Goal: Task Accomplishment & Management: Use online tool/utility

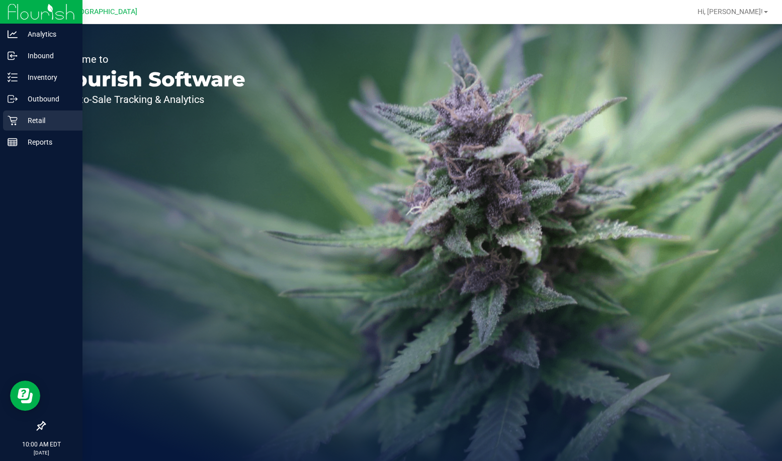
click at [48, 122] on p "Retail" at bounding box center [48, 121] width 60 height 12
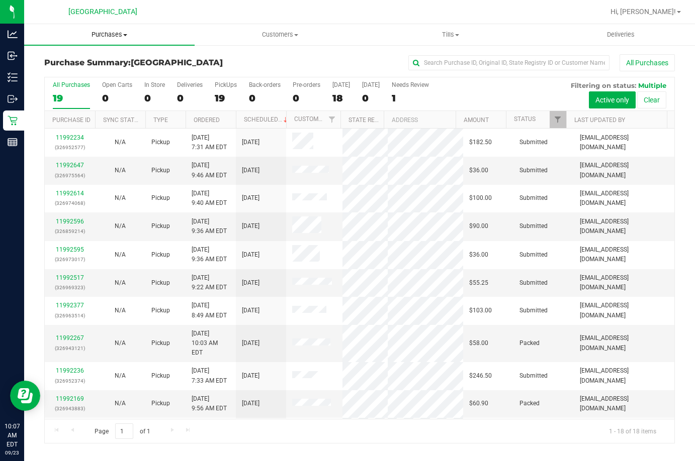
click at [120, 39] on span "Purchases" at bounding box center [109, 34] width 170 height 9
click at [97, 73] on li "Fulfillment" at bounding box center [109, 73] width 170 height 12
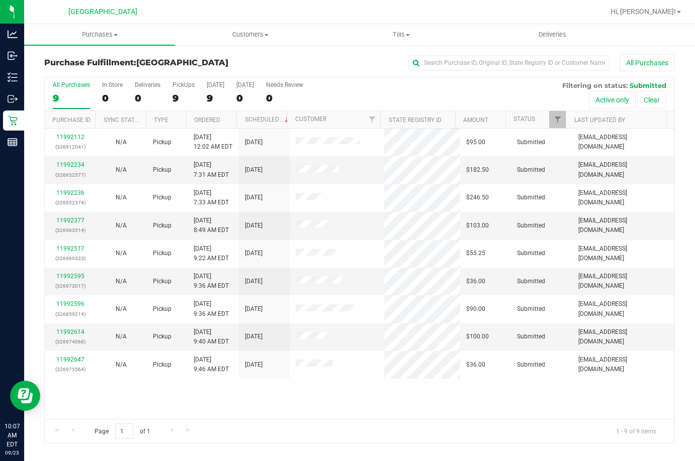
click at [229, 120] on th "Ordered" at bounding box center [211, 120] width 50 height 18
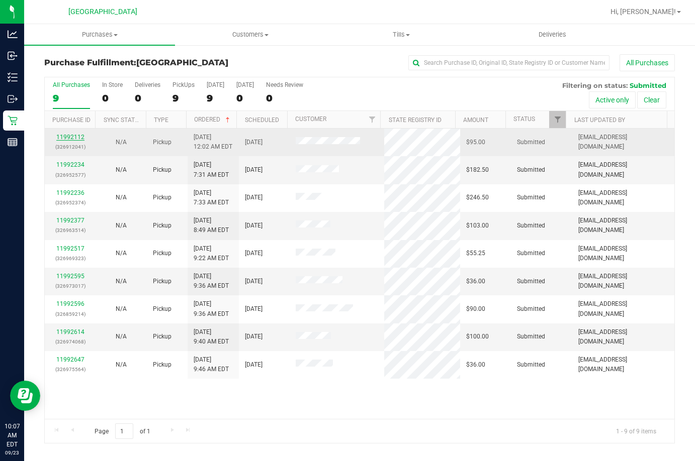
click at [72, 135] on link "11992112" at bounding box center [70, 137] width 28 height 7
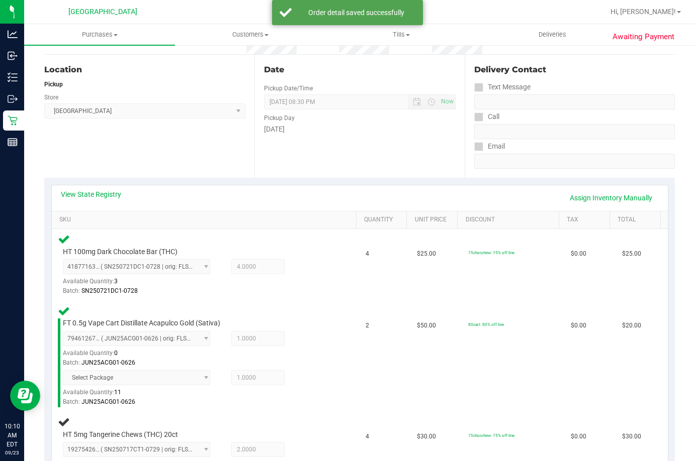
scroll to position [83, 0]
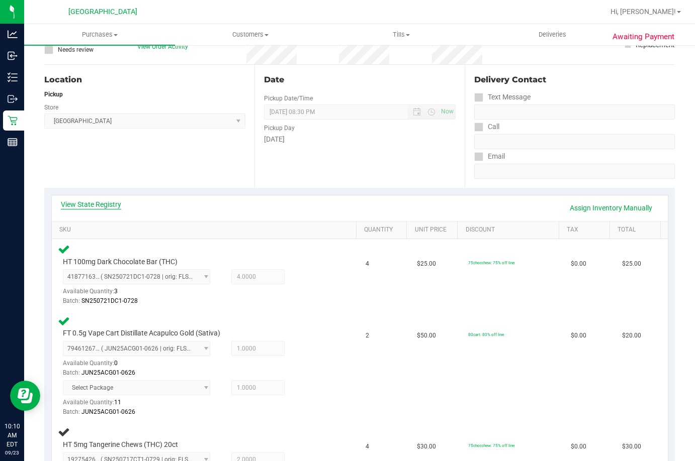
drag, startPoint x: 112, startPoint y: 194, endPoint x: 112, endPoint y: 205, distance: 11.6
click at [112, 195] on div "View State Registry Assign Inventory Manually SKU Quantity Unit Price Discount …" at bounding box center [359, 380] width 630 height 385
click at [112, 206] on link "View State Registry" at bounding box center [91, 205] width 60 height 10
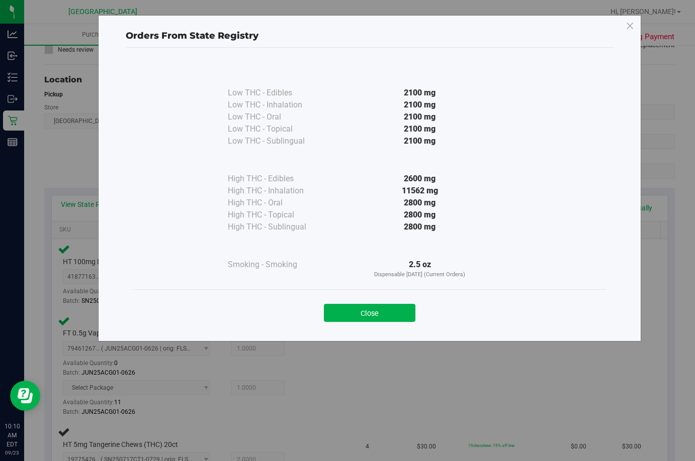
click at [396, 326] on div "Close" at bounding box center [369, 310] width 472 height 41
click at [396, 317] on button "Close" at bounding box center [369, 313] width 91 height 18
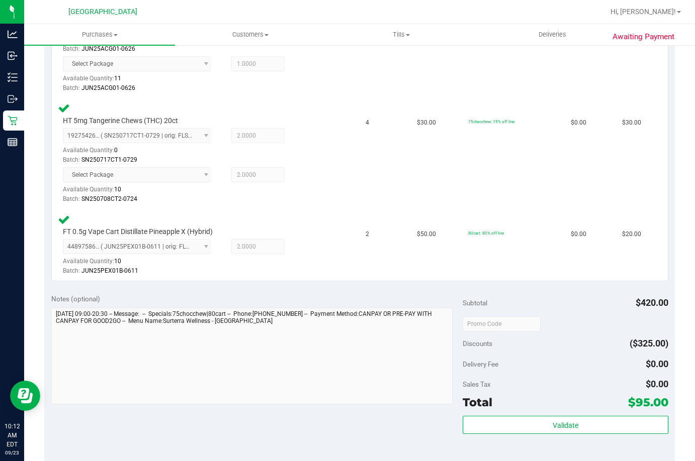
scroll to position [435, 0]
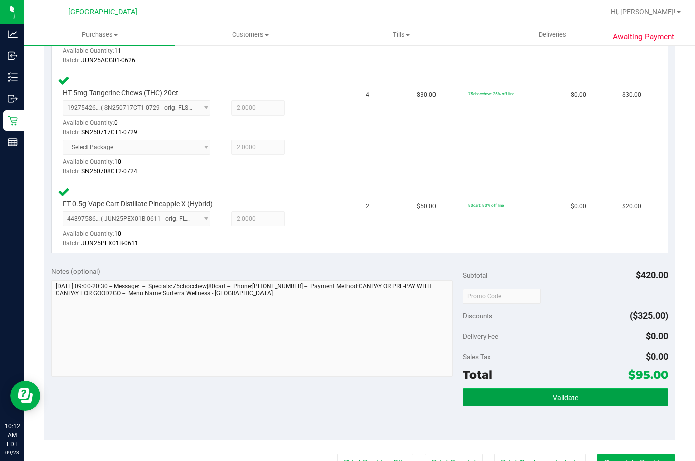
click at [523, 406] on button "Validate" at bounding box center [565, 398] width 206 height 18
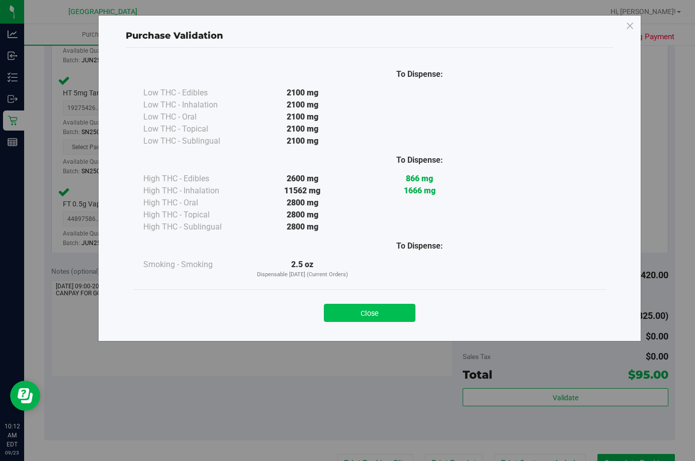
click at [378, 318] on button "Close" at bounding box center [369, 313] width 91 height 18
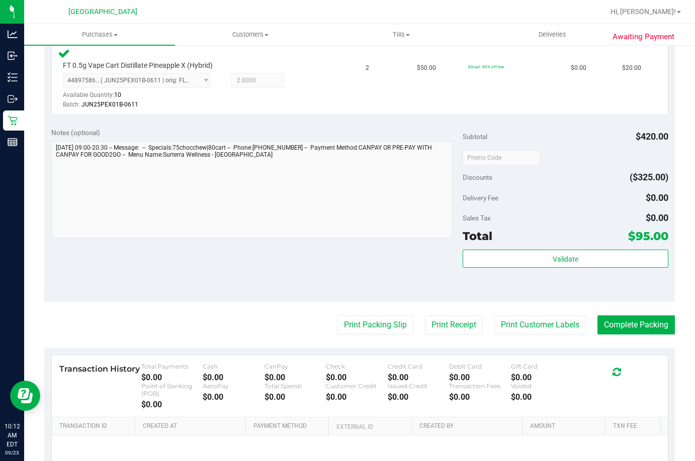
scroll to position [676, 0]
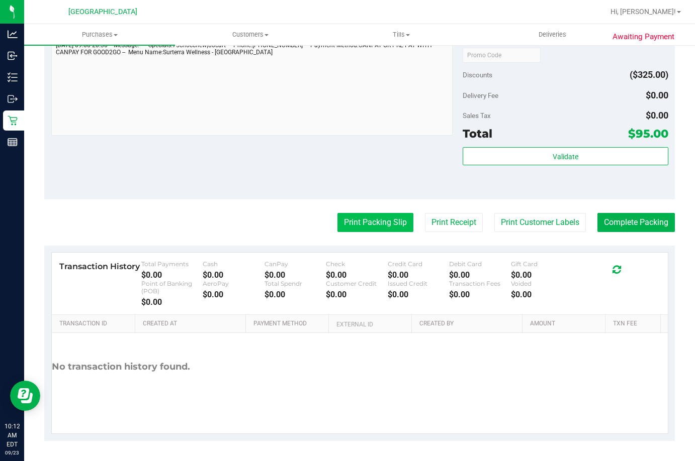
click at [365, 226] on button "Print Packing Slip" at bounding box center [375, 222] width 76 height 19
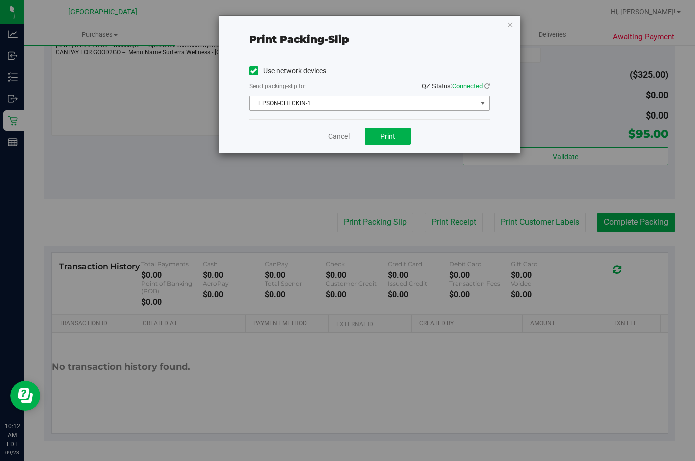
click at [341, 101] on span "EPSON-CHECKIN-1" at bounding box center [363, 104] width 227 height 14
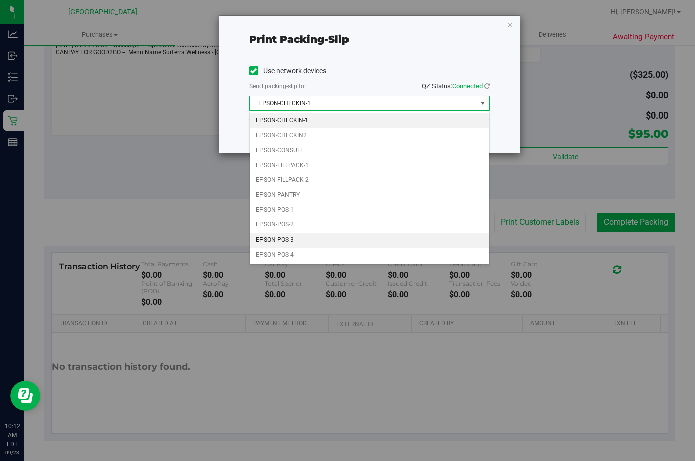
click at [328, 245] on li "EPSON-POS-3" at bounding box center [369, 240] width 239 height 15
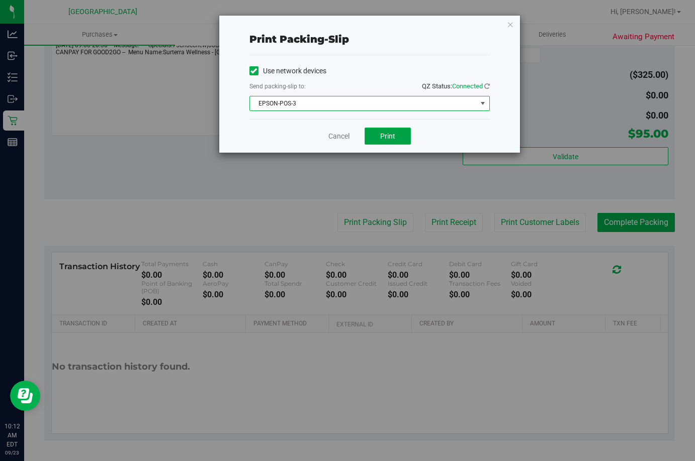
click at [392, 138] on span "Print" at bounding box center [387, 136] width 15 height 8
click at [375, 134] on button "Print" at bounding box center [387, 136] width 46 height 17
click at [341, 139] on link "Cancel" at bounding box center [338, 136] width 21 height 11
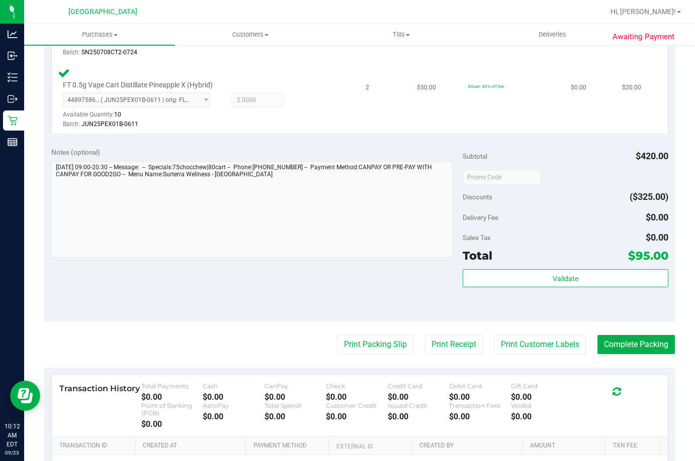
scroll to position [525, 0]
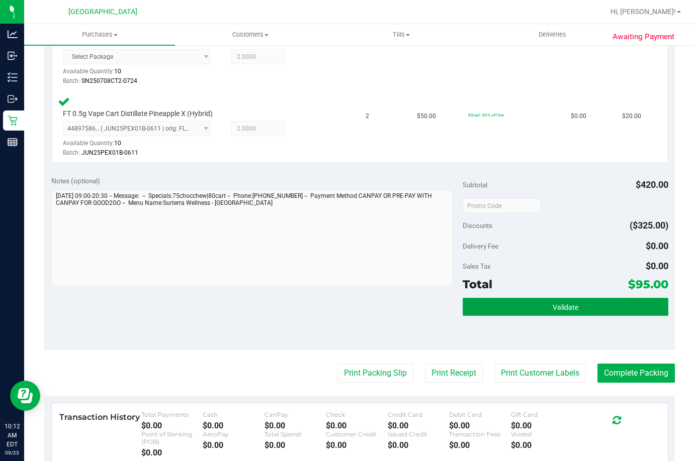
click at [511, 304] on button "Validate" at bounding box center [565, 307] width 206 height 18
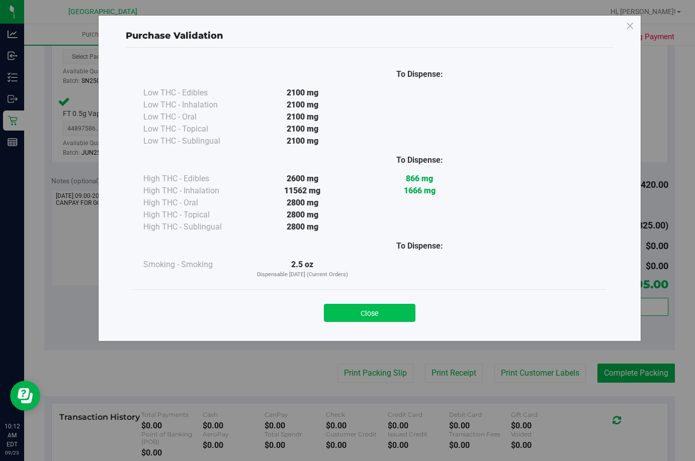
click at [368, 310] on button "Close" at bounding box center [369, 313] width 91 height 18
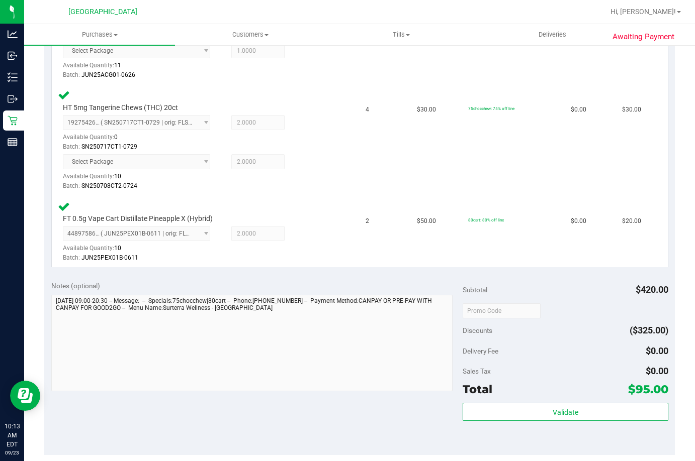
scroll to position [475, 0]
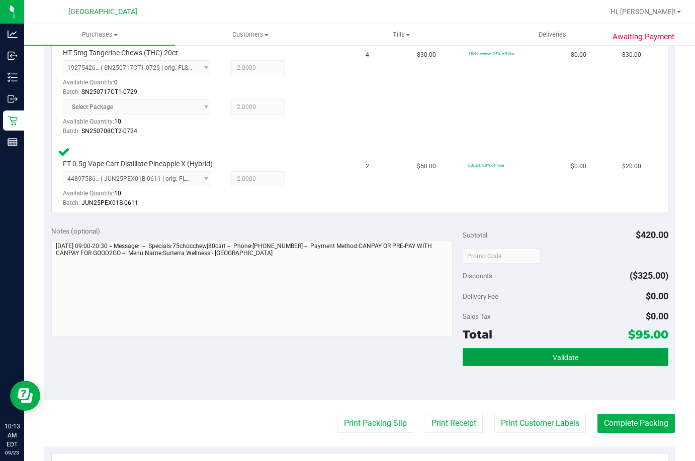
click at [552, 360] on span "Validate" at bounding box center [565, 358] width 26 height 8
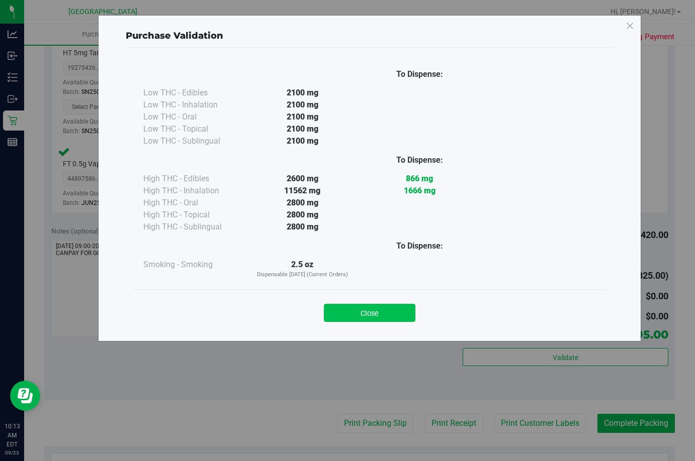
click at [382, 311] on button "Close" at bounding box center [369, 313] width 91 height 18
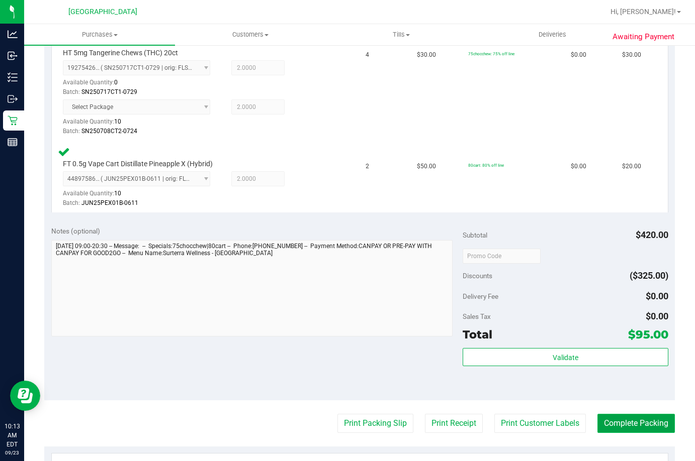
click at [632, 429] on button "Complete Packing" at bounding box center [635, 423] width 77 height 19
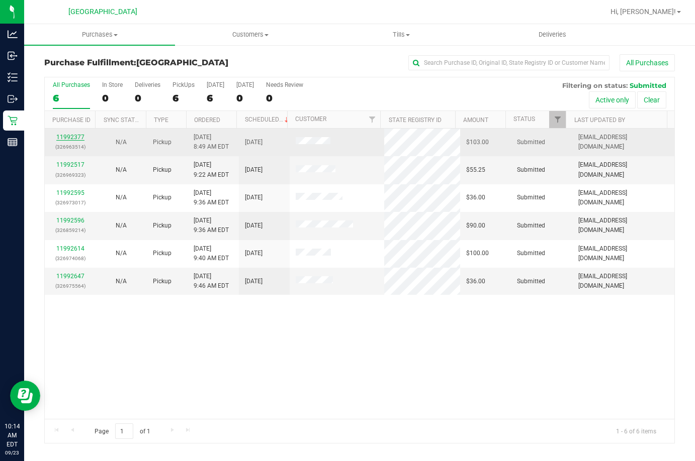
click at [71, 138] on link "11992377" at bounding box center [70, 137] width 28 height 7
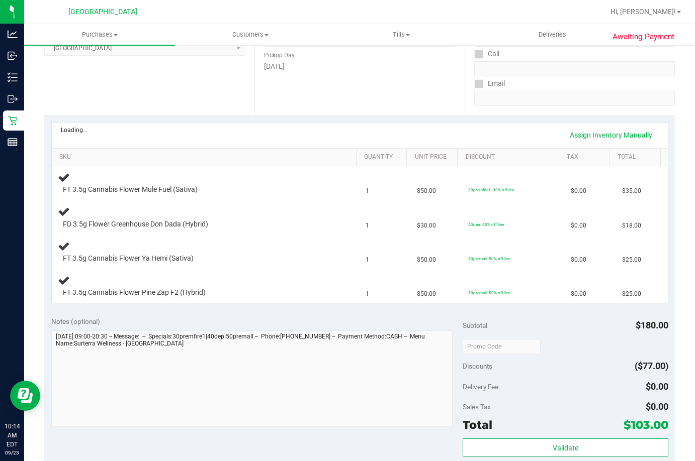
scroll to position [201, 0]
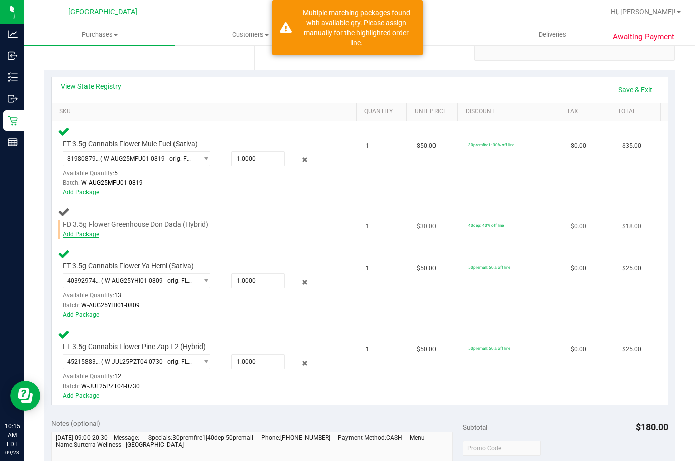
click at [88, 231] on link "Add Package" at bounding box center [81, 234] width 36 height 7
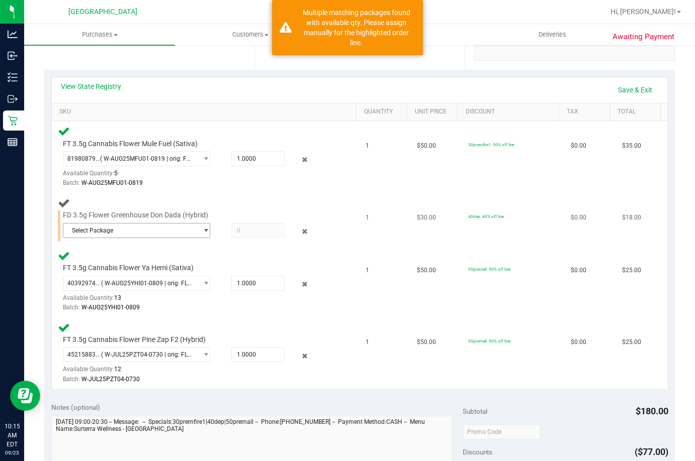
click at [184, 229] on span "Select Package" at bounding box center [130, 231] width 134 height 14
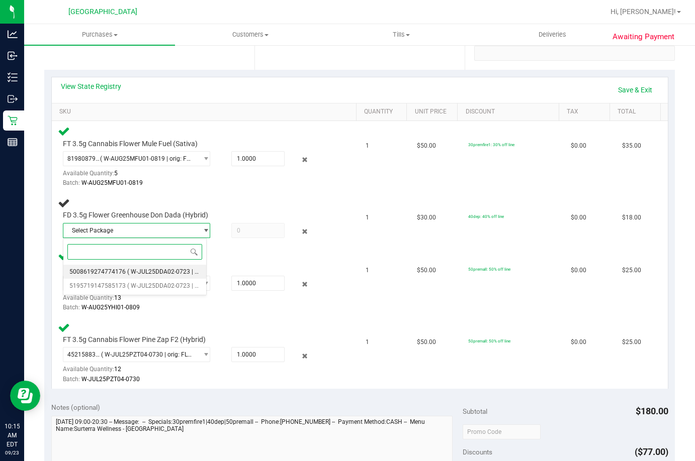
click at [189, 275] on span "( W-JUL25DDA02-0723 | orig: FLSRWGM-20250729-1372 )" at bounding box center [206, 271] width 158 height 7
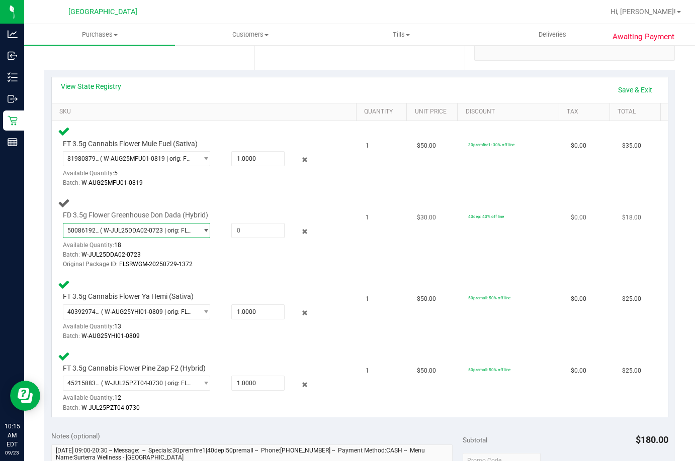
click at [175, 226] on span "5008619274774176 ( W-JUL25DDA02-0723 | orig: FLSRWGM-20250729-1372 )" at bounding box center [130, 231] width 134 height 14
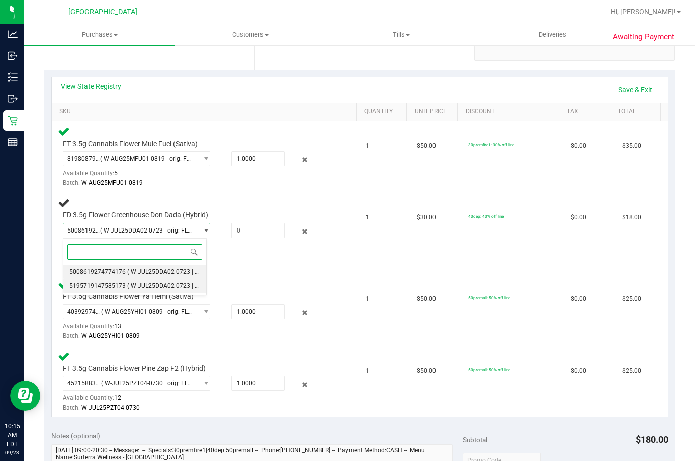
click at [158, 290] on span "( W-JUL25DDA02-0723 | orig: FLSRWGM-20250729-1203 )" at bounding box center [206, 285] width 158 height 7
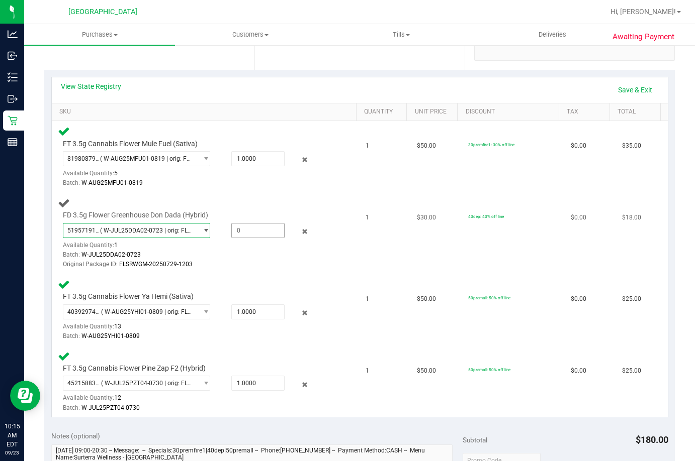
click at [245, 235] on span at bounding box center [257, 230] width 53 height 15
type input "1"
type input "1.0000"
click at [299, 261] on div "Original Package ID: FLSRWGM-20250729-1203" at bounding box center [196, 265] width 266 height 10
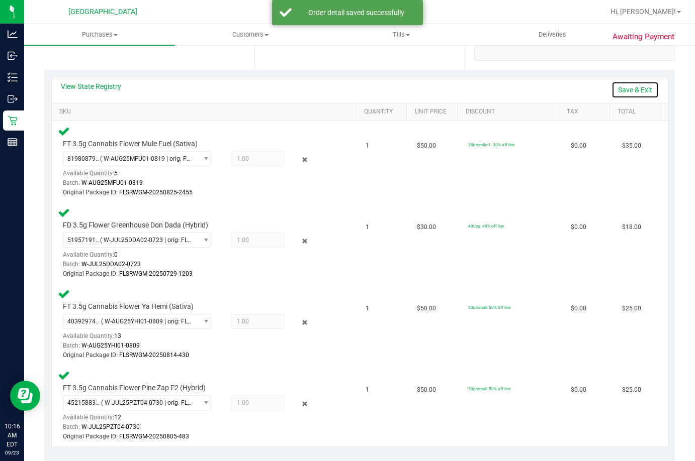
click at [630, 89] on link "Save & Exit" at bounding box center [634, 89] width 47 height 17
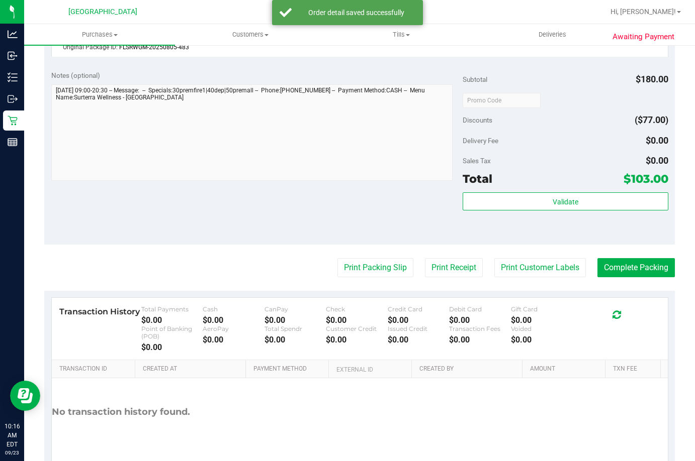
scroll to position [603, 0]
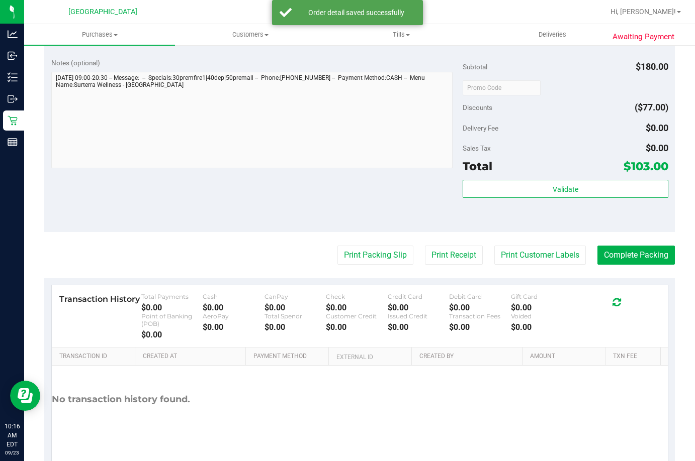
click at [481, 199] on div "Validate" at bounding box center [565, 189] width 206 height 19
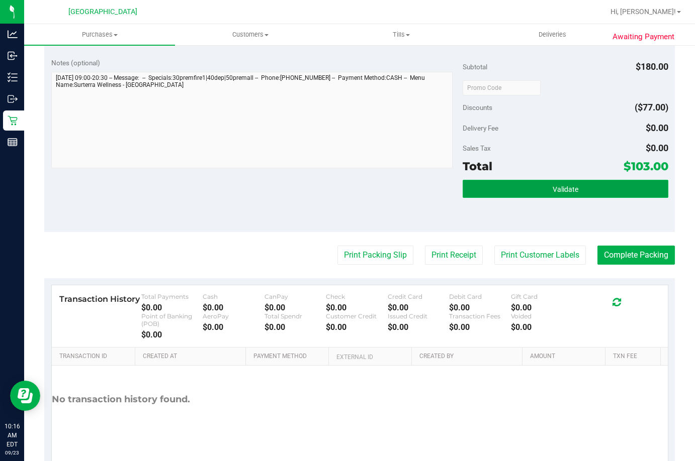
click at [470, 192] on button "Validate" at bounding box center [565, 189] width 206 height 18
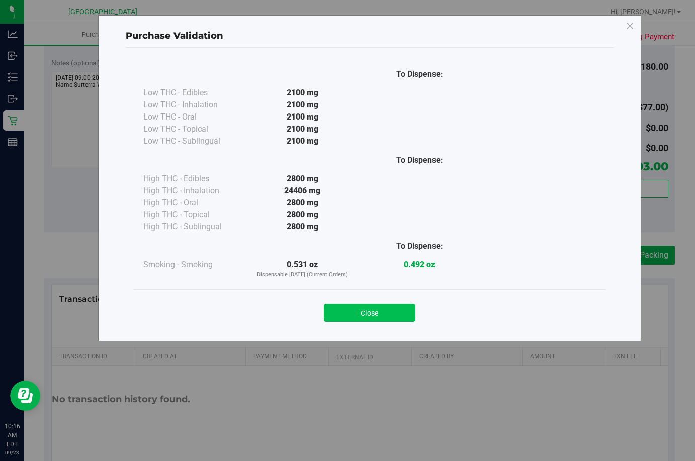
click at [343, 308] on button "Close" at bounding box center [369, 313] width 91 height 18
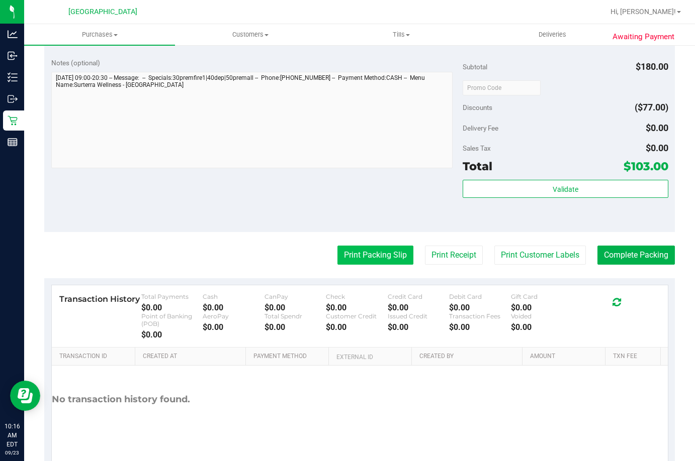
click at [387, 256] on button "Print Packing Slip" at bounding box center [375, 255] width 76 height 19
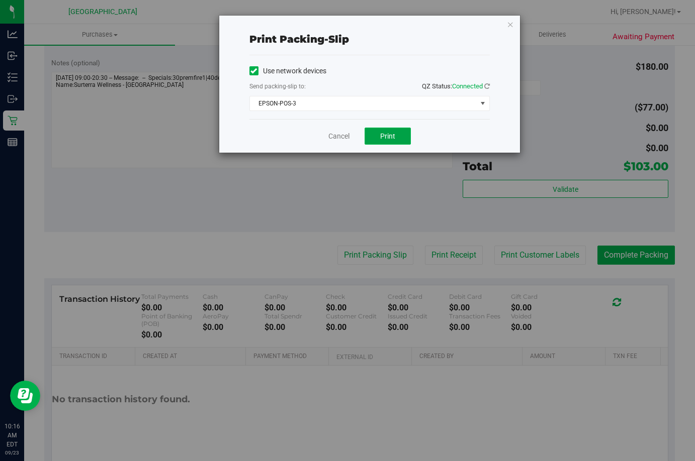
click at [384, 138] on span "Print" at bounding box center [387, 136] width 15 height 8
click at [339, 133] on link "Cancel" at bounding box center [338, 136] width 21 height 11
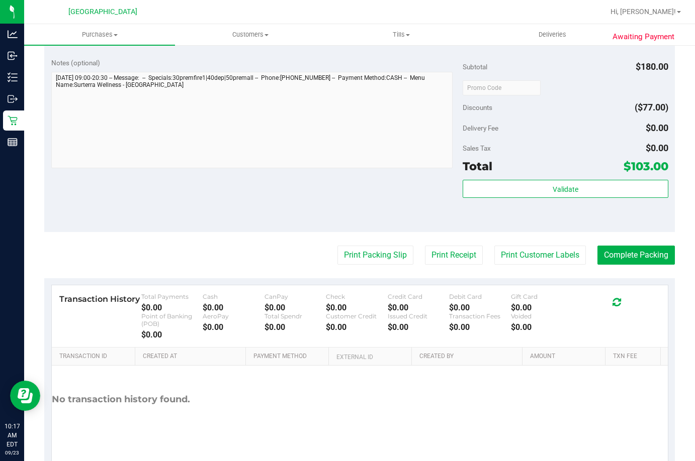
click at [584, 179] on div "Subtotal $180.00 Discounts ($77.00) Delivery Fee $0.00 Sales Tax $0.00 Total $1…" at bounding box center [565, 141] width 206 height 167
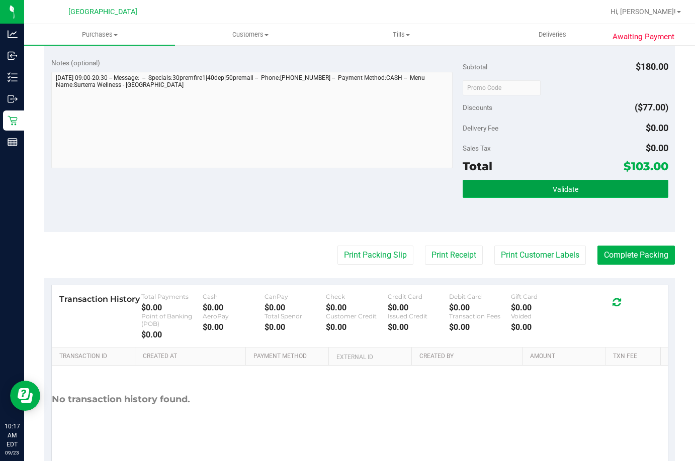
click at [582, 190] on button "Validate" at bounding box center [565, 189] width 206 height 18
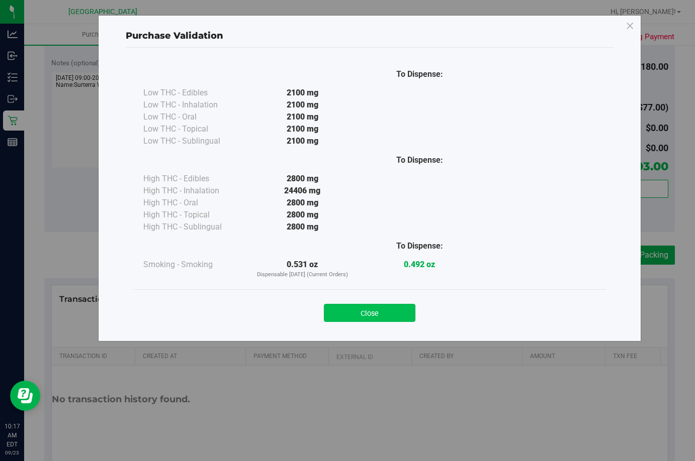
click at [341, 314] on button "Close" at bounding box center [369, 313] width 91 height 18
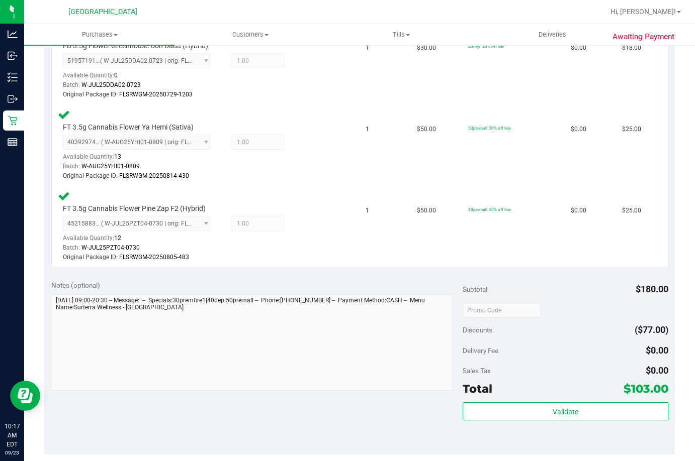
scroll to position [385, 0]
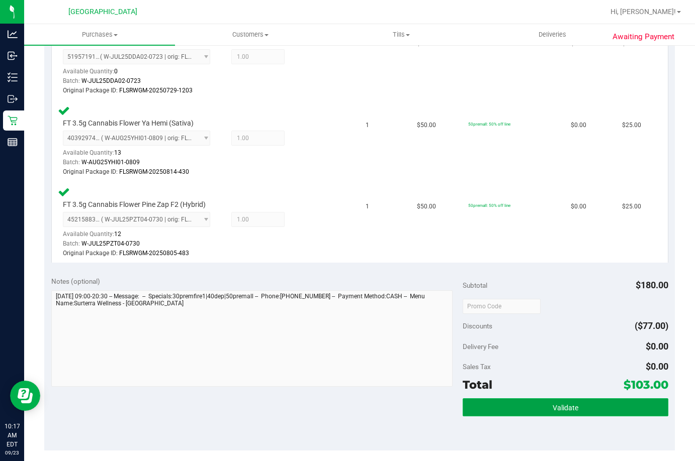
click at [525, 408] on button "Validate" at bounding box center [565, 408] width 206 height 18
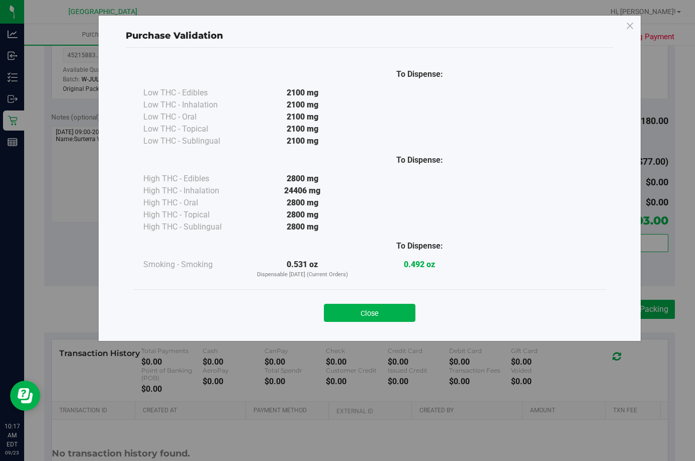
scroll to position [636, 0]
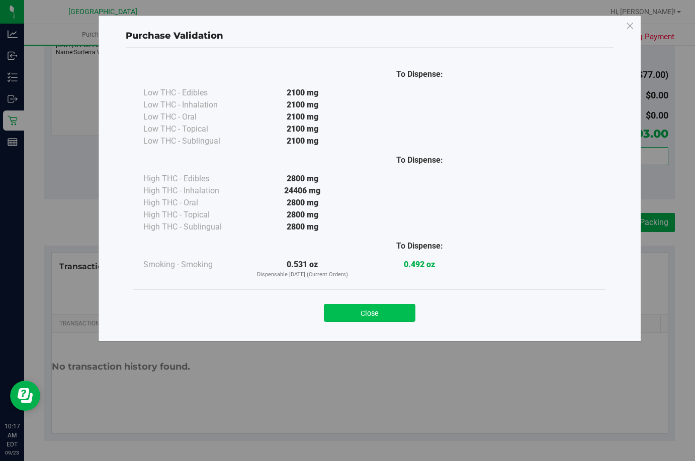
click at [382, 316] on button "Close" at bounding box center [369, 313] width 91 height 18
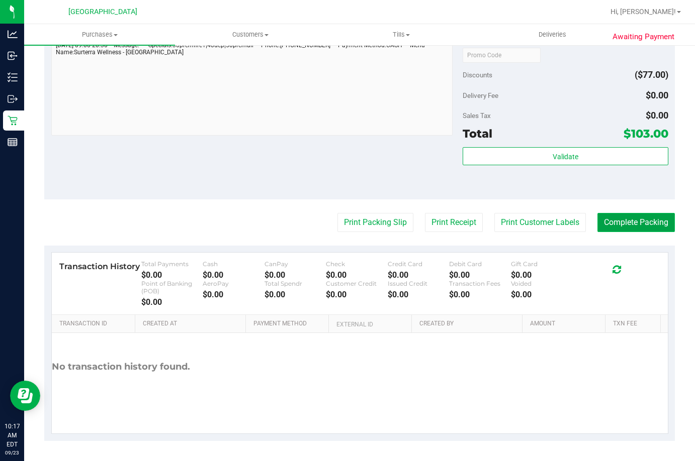
click at [608, 225] on button "Complete Packing" at bounding box center [635, 222] width 77 height 19
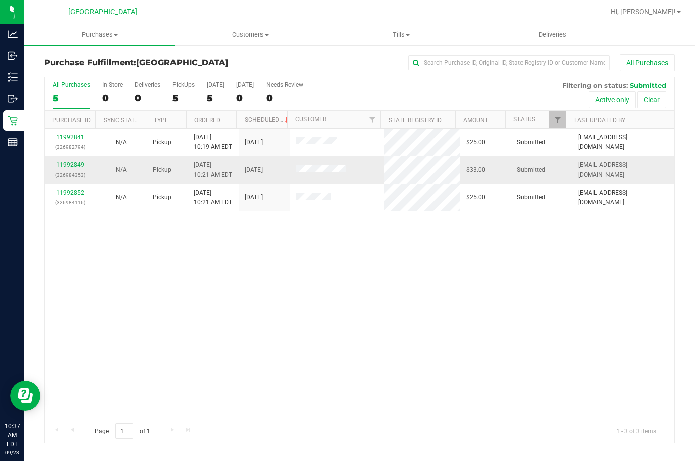
click at [61, 164] on link "11992849" at bounding box center [70, 164] width 28 height 7
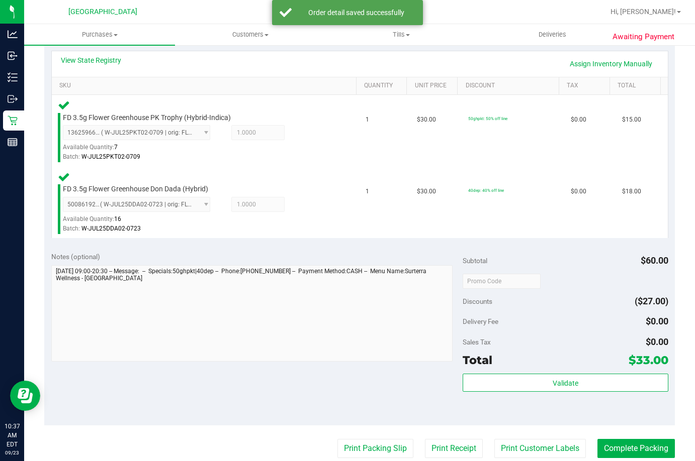
scroll to position [316, 0]
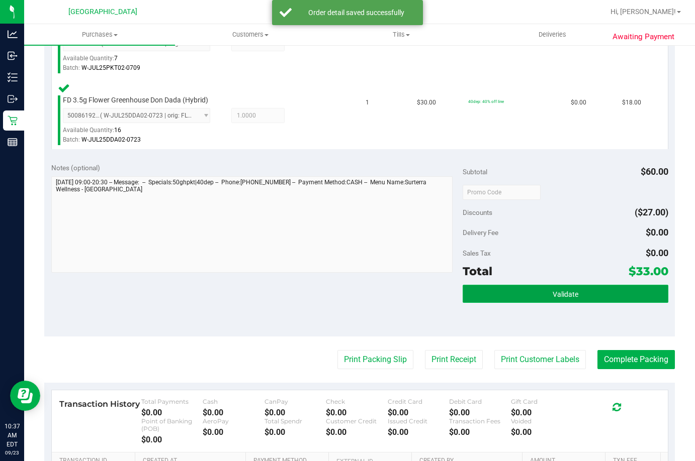
click at [535, 298] on button "Validate" at bounding box center [565, 294] width 206 height 18
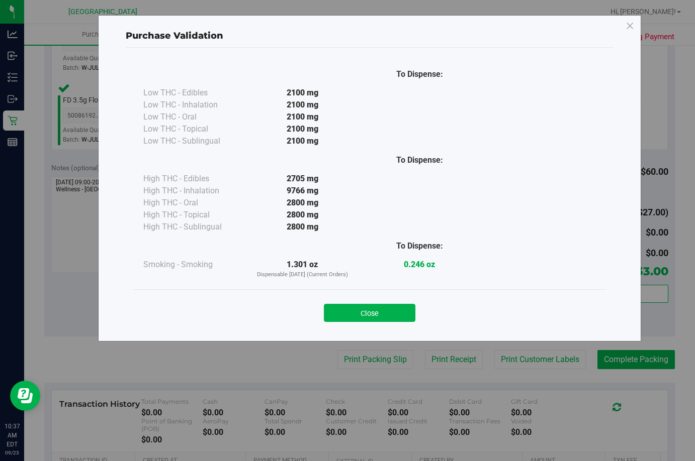
click at [384, 291] on div "Close" at bounding box center [369, 310] width 472 height 41
click at [396, 316] on button "Close" at bounding box center [369, 313] width 91 height 18
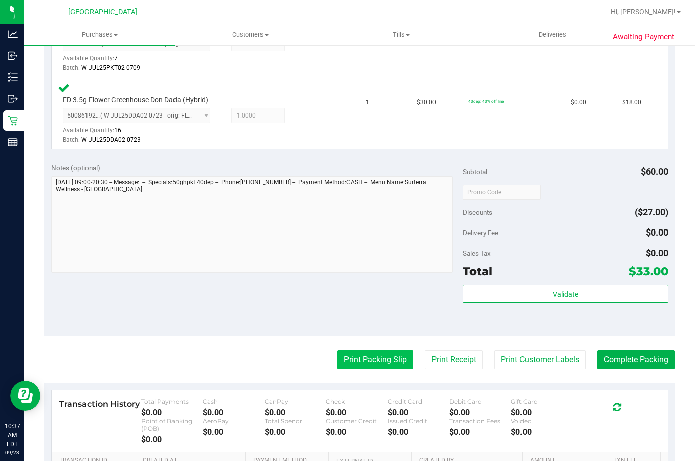
click at [377, 362] on button "Print Packing Slip" at bounding box center [375, 359] width 76 height 19
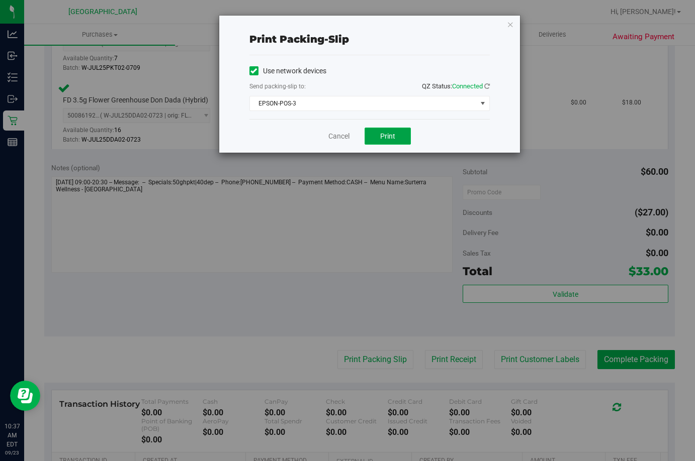
click at [390, 136] on span "Print" at bounding box center [387, 136] width 15 height 8
click at [330, 137] on link "Cancel" at bounding box center [338, 136] width 21 height 11
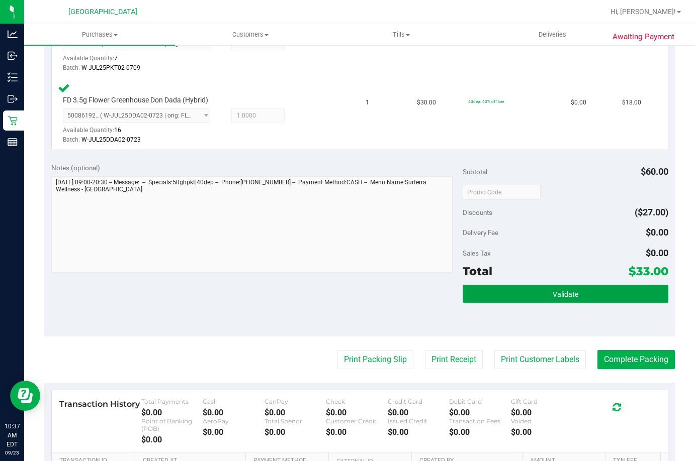
click at [525, 298] on button "Validate" at bounding box center [565, 294] width 206 height 18
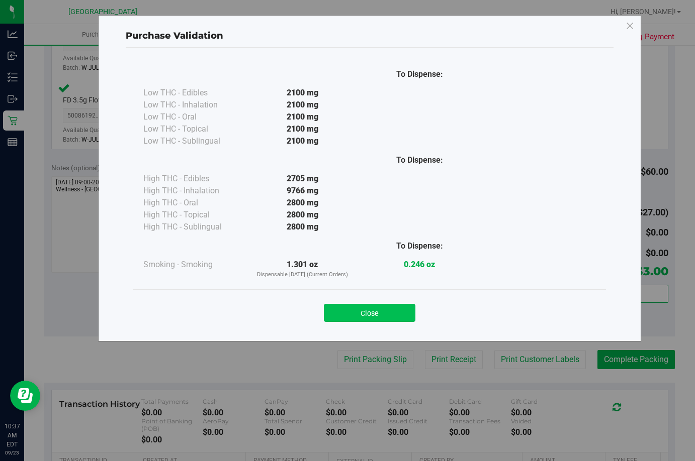
click at [388, 317] on button "Close" at bounding box center [369, 313] width 91 height 18
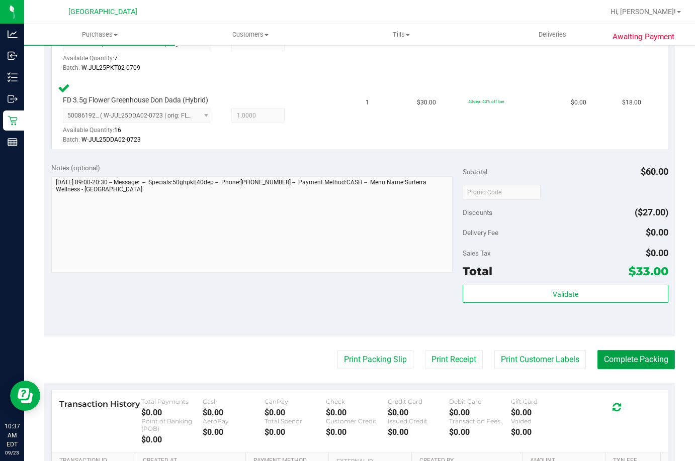
click at [657, 360] on button "Complete Packing" at bounding box center [635, 359] width 77 height 19
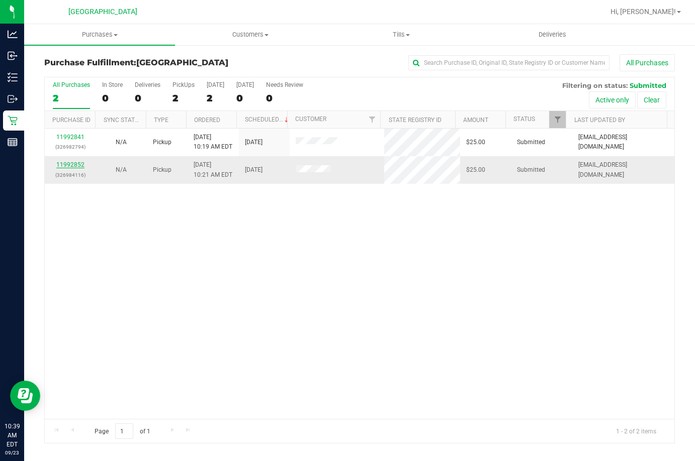
click at [75, 164] on link "11992852" at bounding box center [70, 164] width 28 height 7
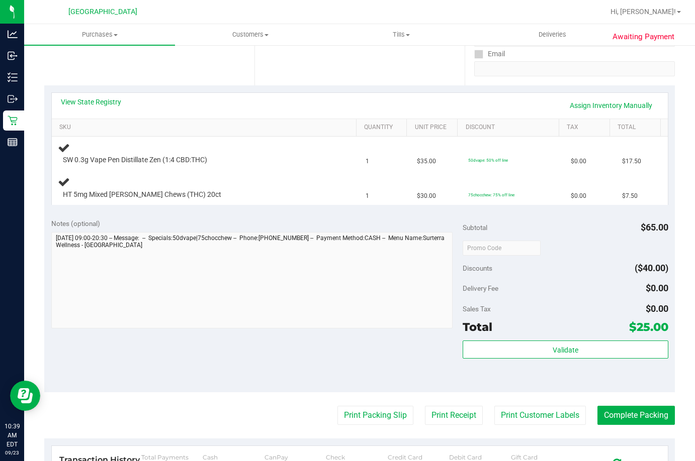
scroll to position [251, 0]
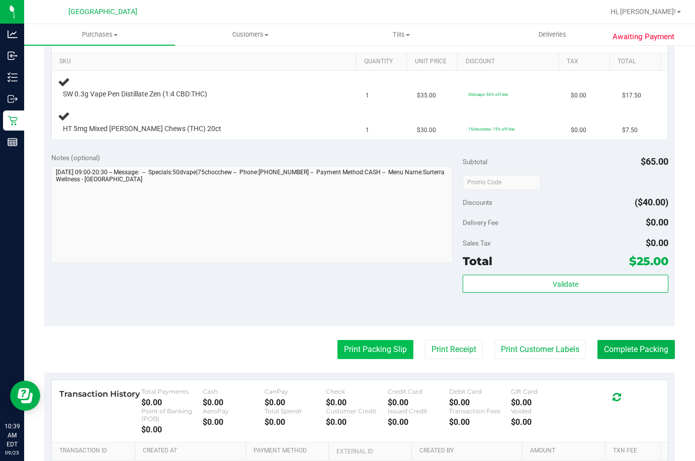
click at [379, 349] on button "Print Packing Slip" at bounding box center [375, 349] width 76 height 19
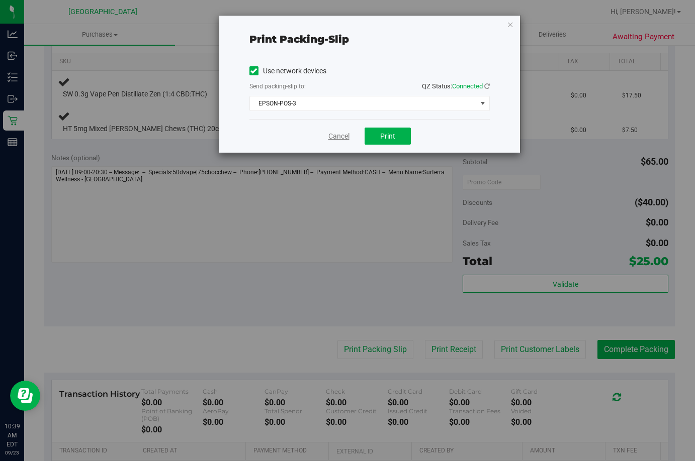
click at [341, 135] on link "Cancel" at bounding box center [338, 136] width 21 height 11
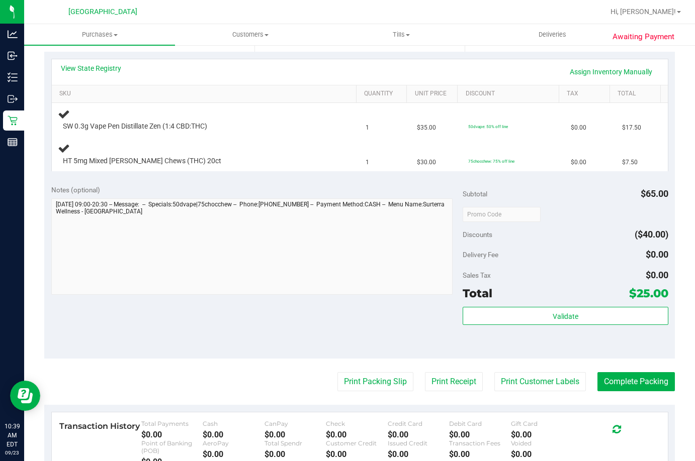
scroll to position [201, 0]
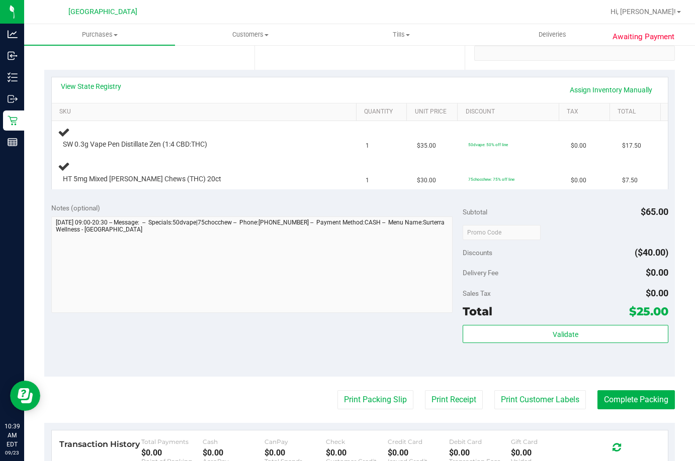
click at [337, 391] on button "Print Packing Slip" at bounding box center [375, 400] width 76 height 19
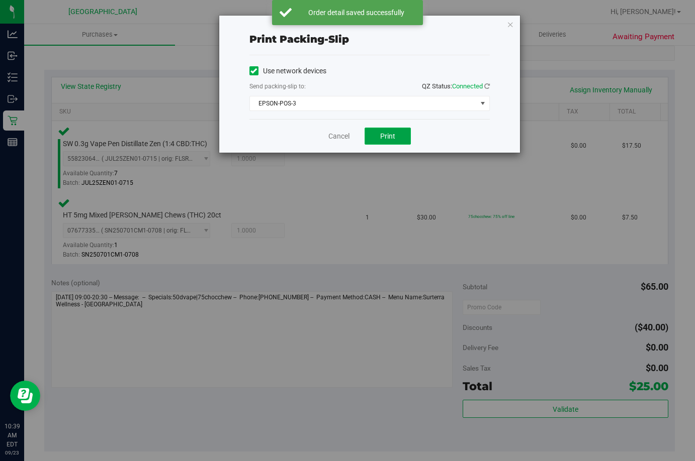
click at [384, 137] on span "Print" at bounding box center [387, 136] width 15 height 8
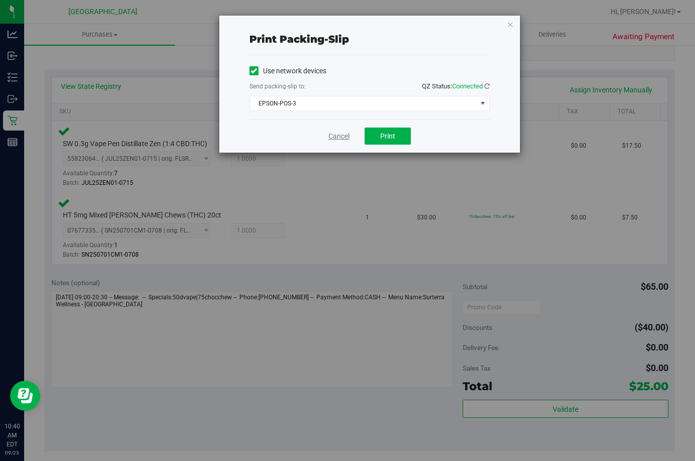
click at [339, 139] on link "Cancel" at bounding box center [338, 136] width 21 height 11
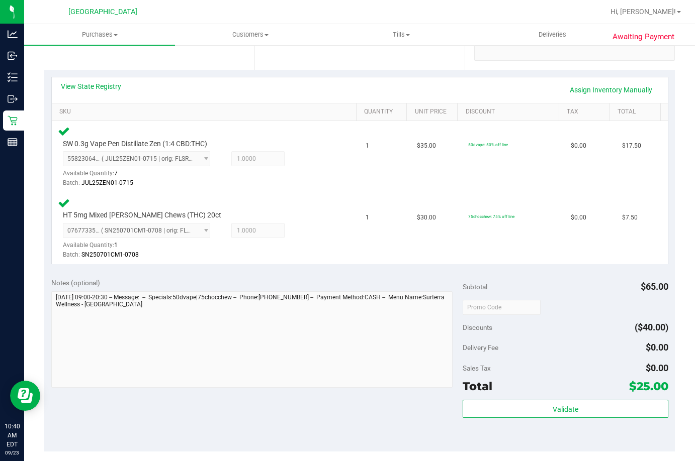
scroll to position [433, 0]
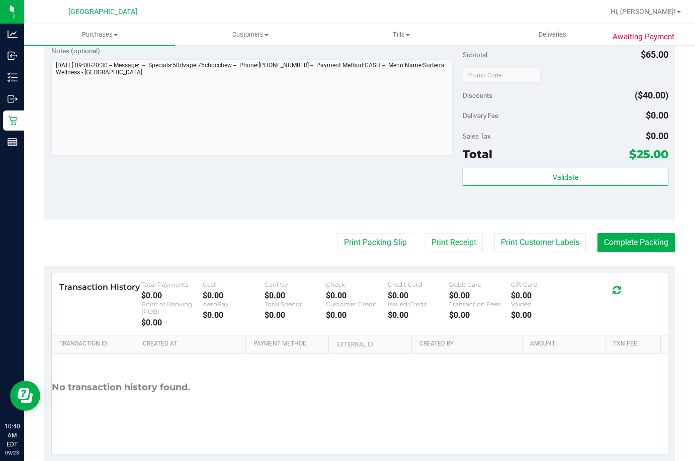
click at [574, 188] on div "Validate" at bounding box center [565, 190] width 206 height 45
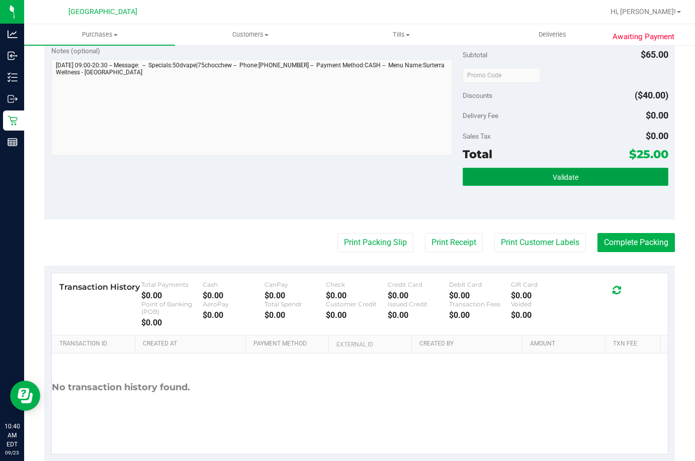
click at [576, 180] on button "Validate" at bounding box center [565, 177] width 206 height 18
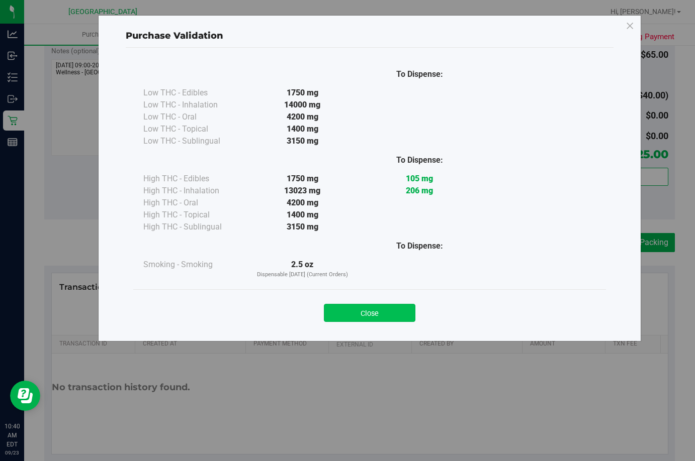
click at [370, 321] on button "Close" at bounding box center [369, 313] width 91 height 18
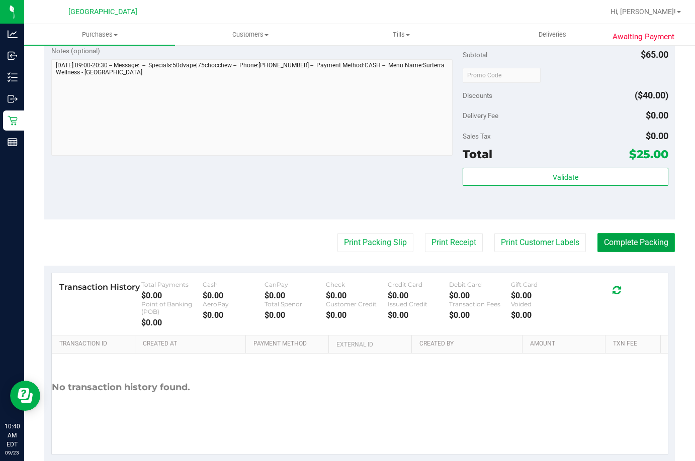
click at [632, 247] on button "Complete Packing" at bounding box center [635, 242] width 77 height 19
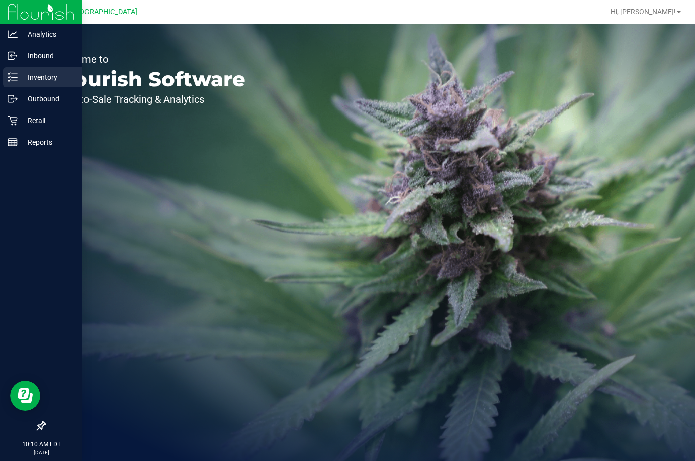
click at [41, 81] on p "Inventory" at bounding box center [48, 77] width 60 height 12
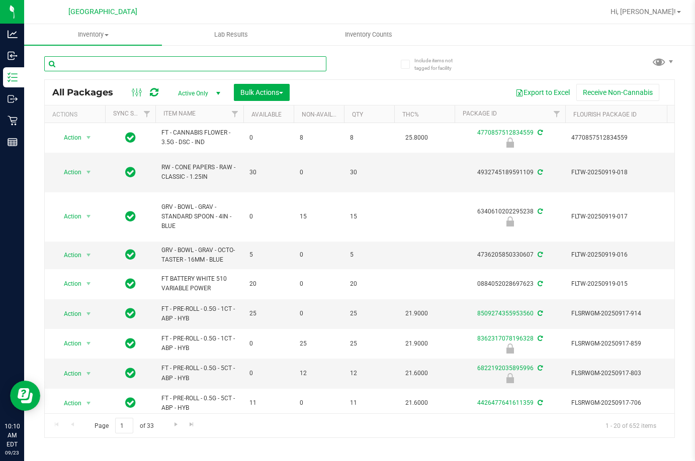
click at [230, 63] on input "text" at bounding box center [185, 63] width 282 height 15
type input "2653142167293731"
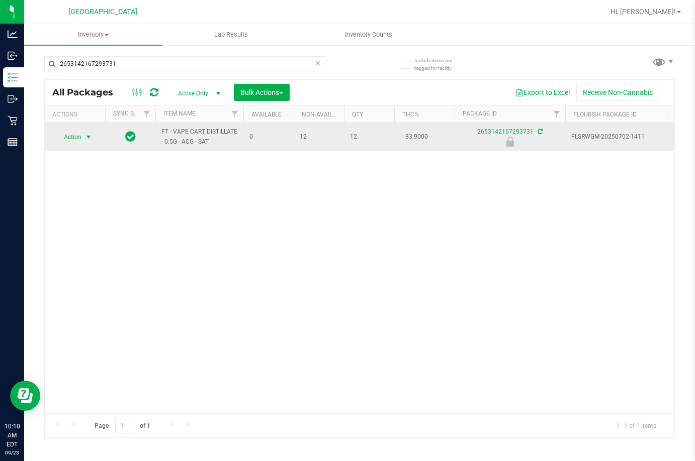
click at [74, 139] on span "Action" at bounding box center [68, 137] width 27 height 14
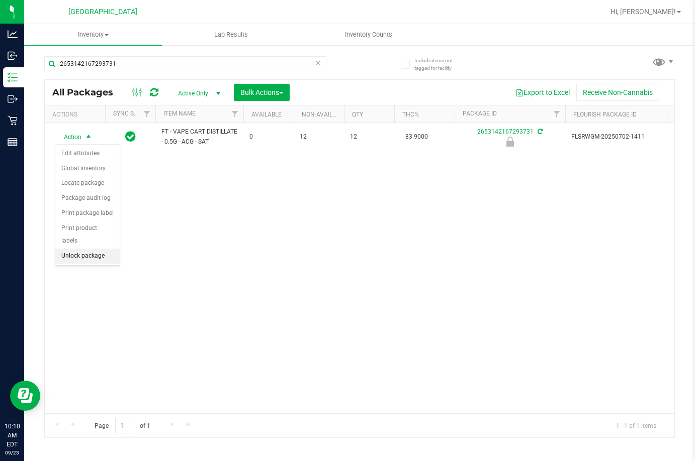
click at [92, 249] on li "Unlock package" at bounding box center [87, 256] width 64 height 15
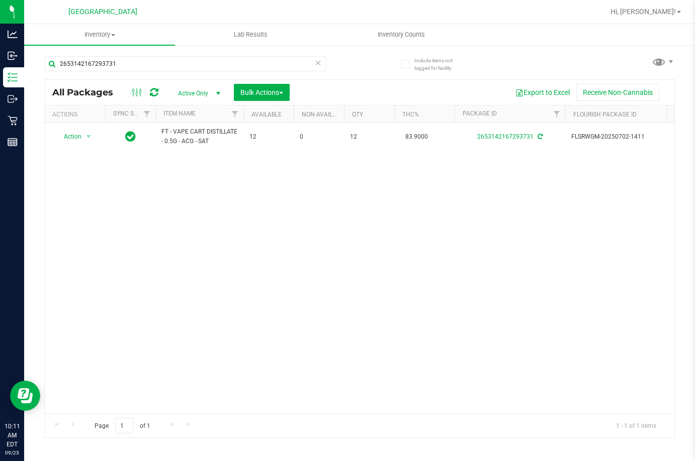
click at [268, 287] on div "Action Action Adjust qty Create package Edit attributes Global inventory Locate…" at bounding box center [359, 268] width 629 height 291
click at [182, 61] on input "2653142167293731" at bounding box center [185, 63] width 282 height 15
type input "6660904036358085"
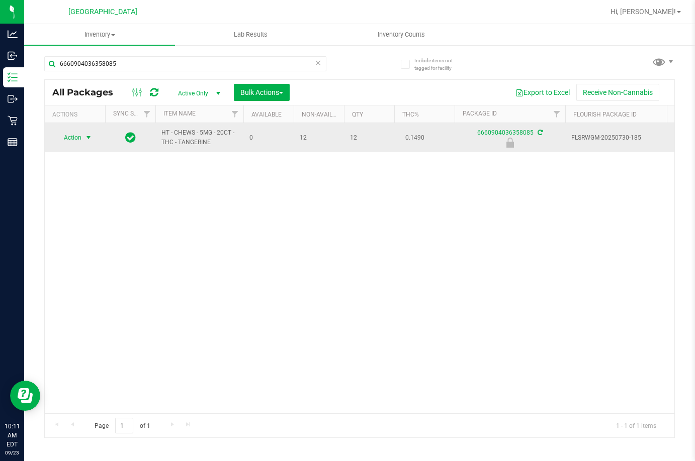
click at [74, 134] on span "Action" at bounding box center [68, 138] width 27 height 14
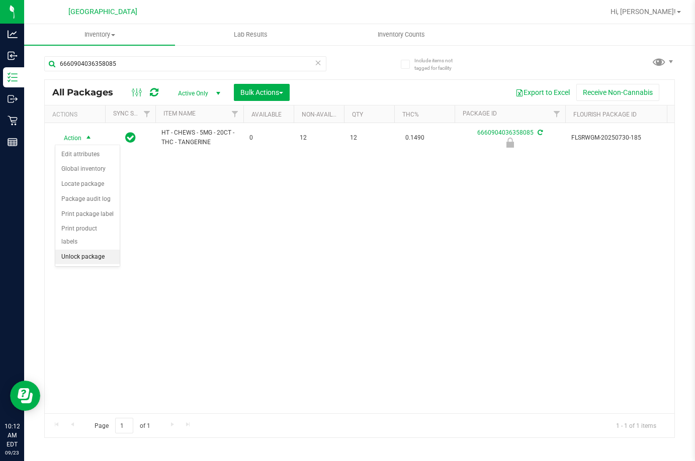
click at [116, 250] on li "Unlock package" at bounding box center [87, 257] width 64 height 15
